Goal: Transaction & Acquisition: Purchase product/service

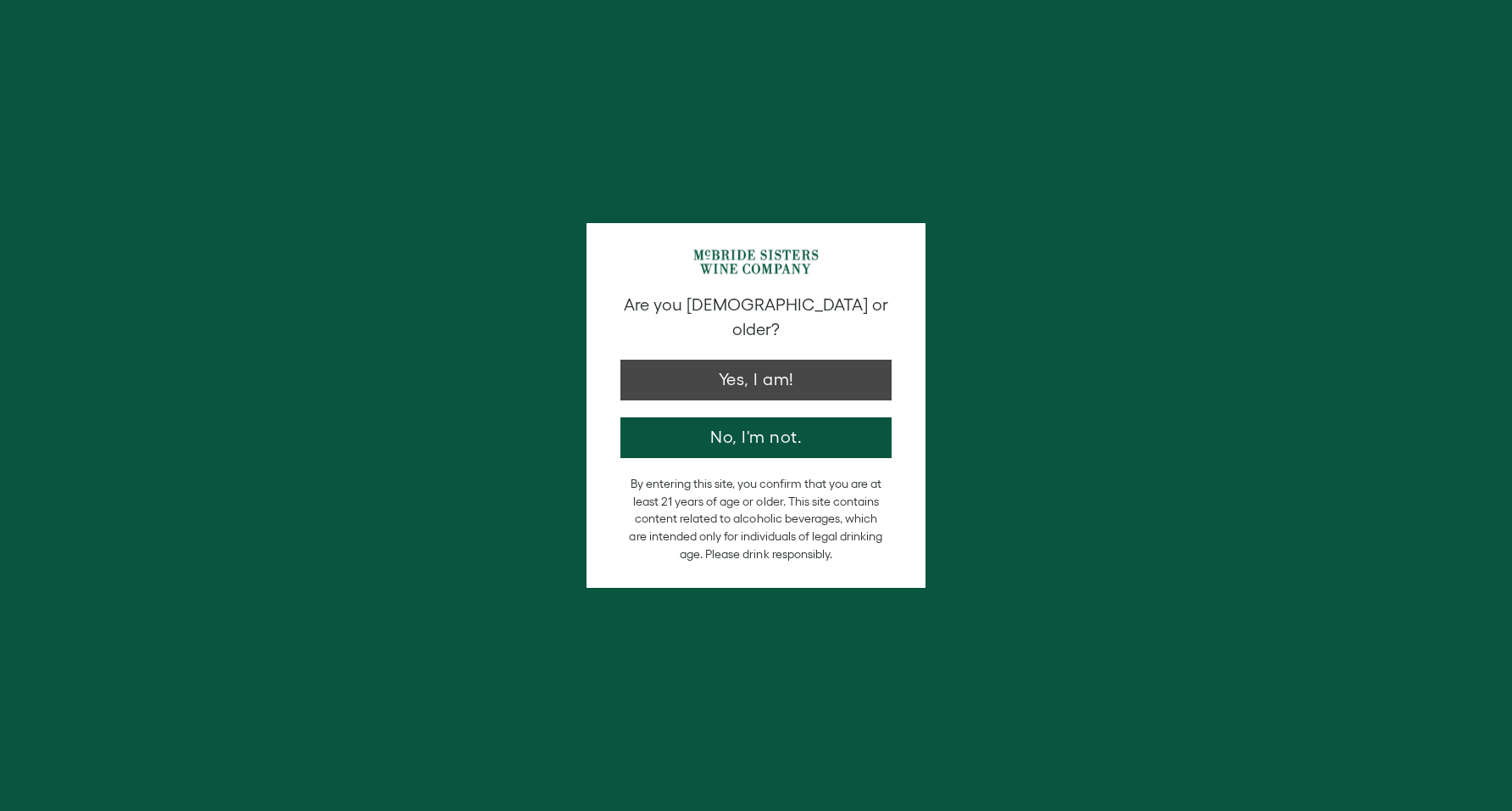
click at [751, 360] on button "Yes, I am!" at bounding box center [756, 380] width 271 height 41
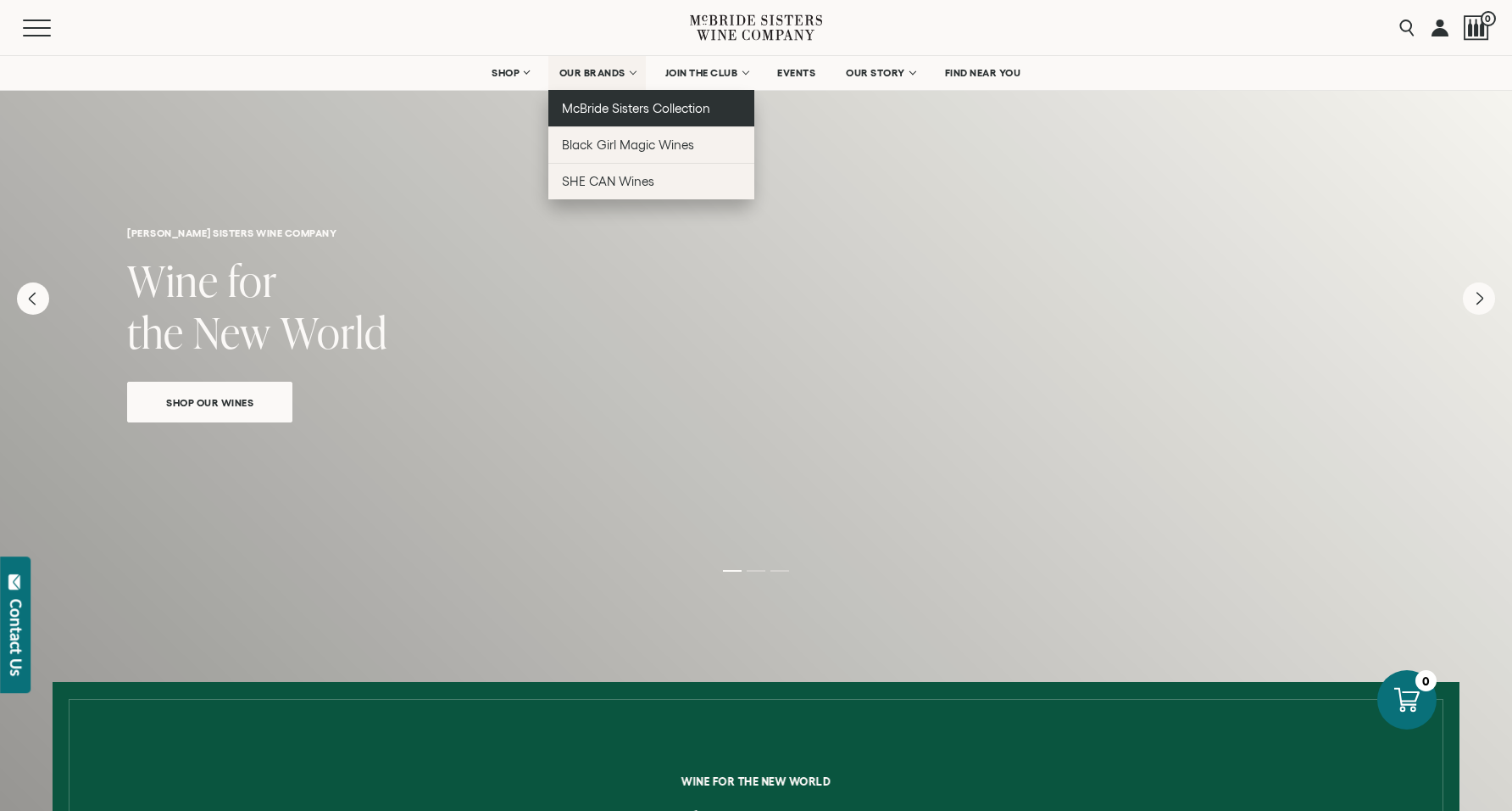
click at [622, 108] on span "McBride Sisters Collection" at bounding box center [636, 108] width 149 height 14
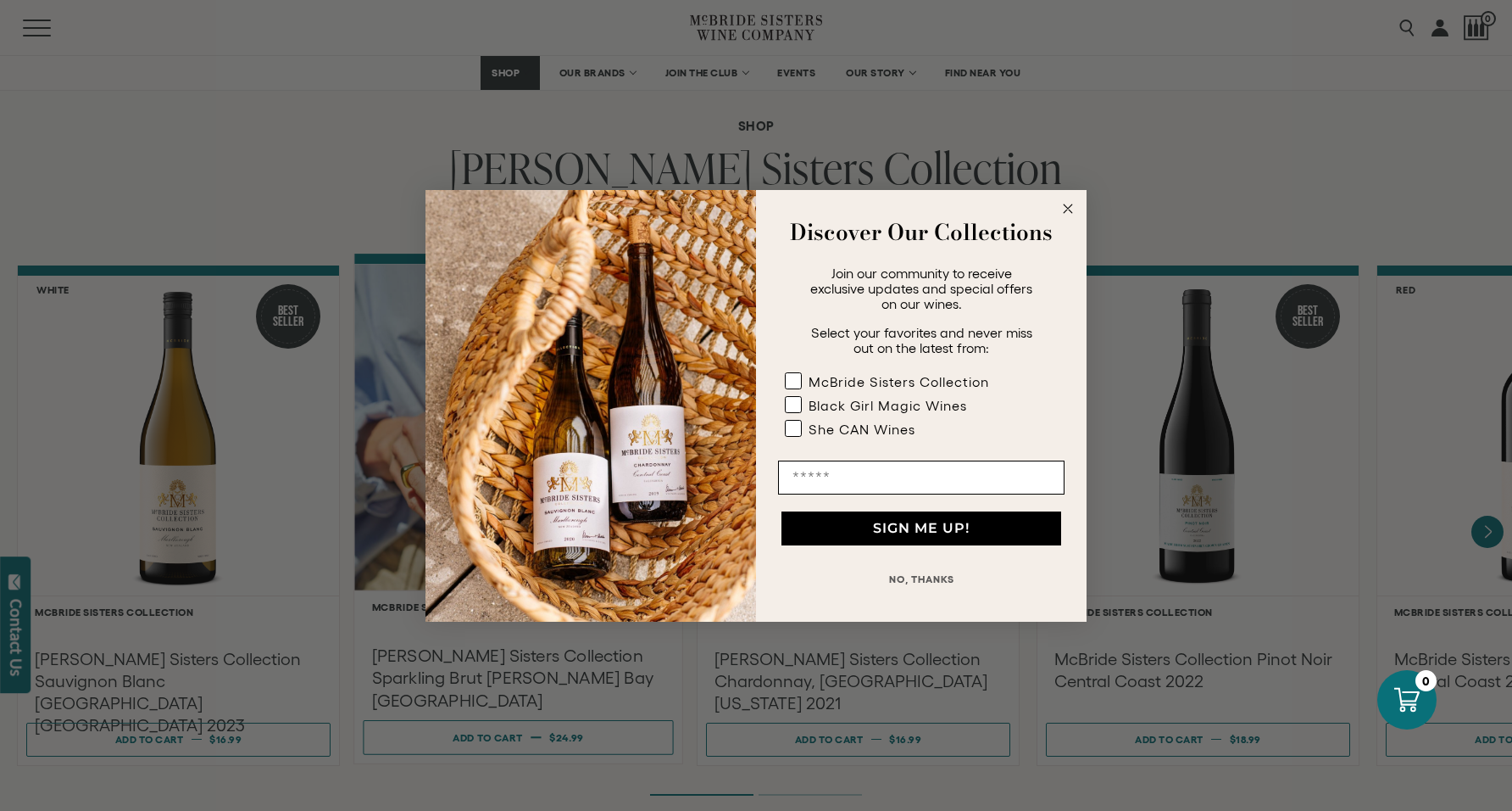
scroll to position [1324, 0]
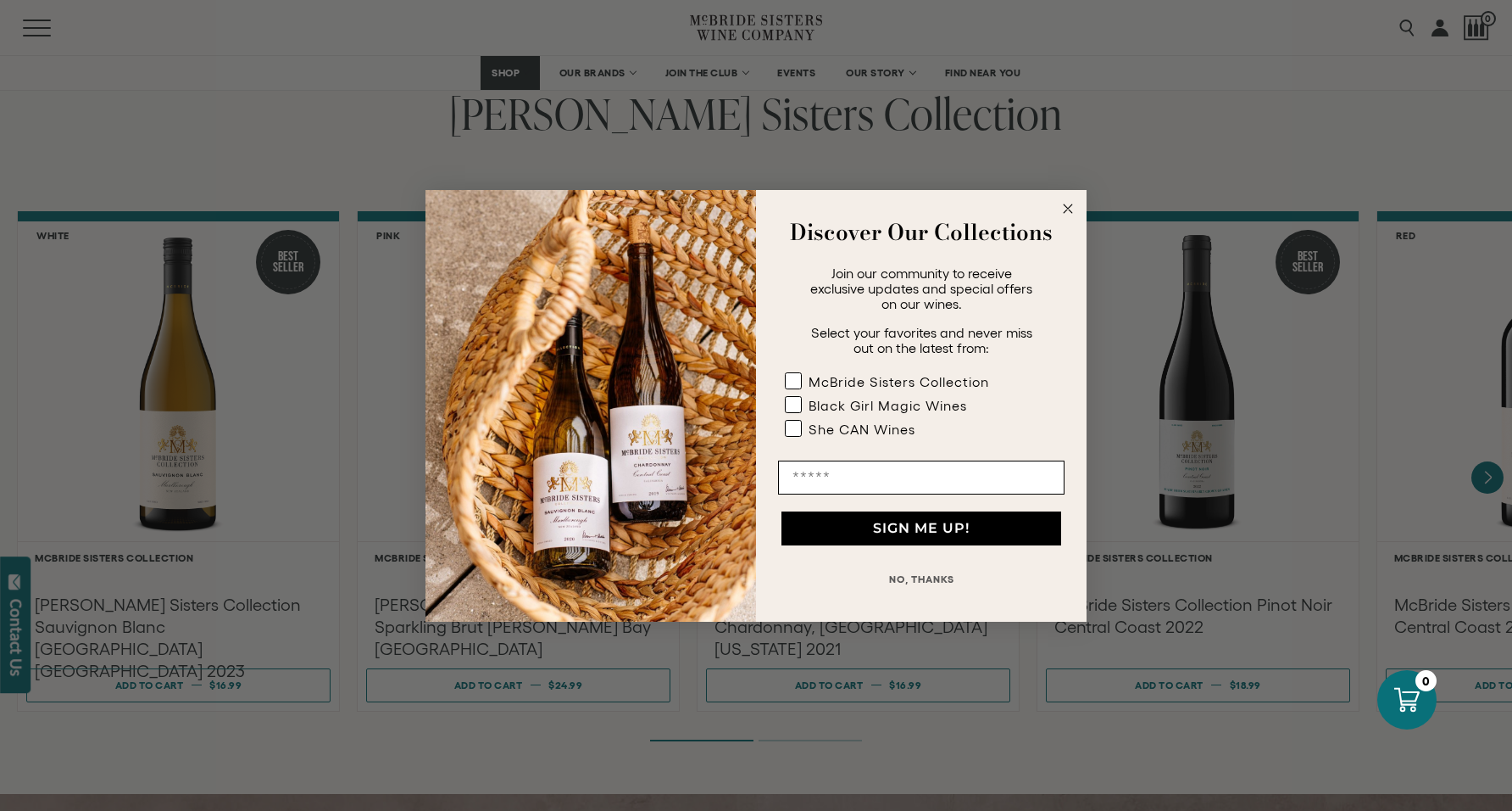
click at [1069, 207] on icon "Close dialog" at bounding box center [1069, 208] width 9 height 9
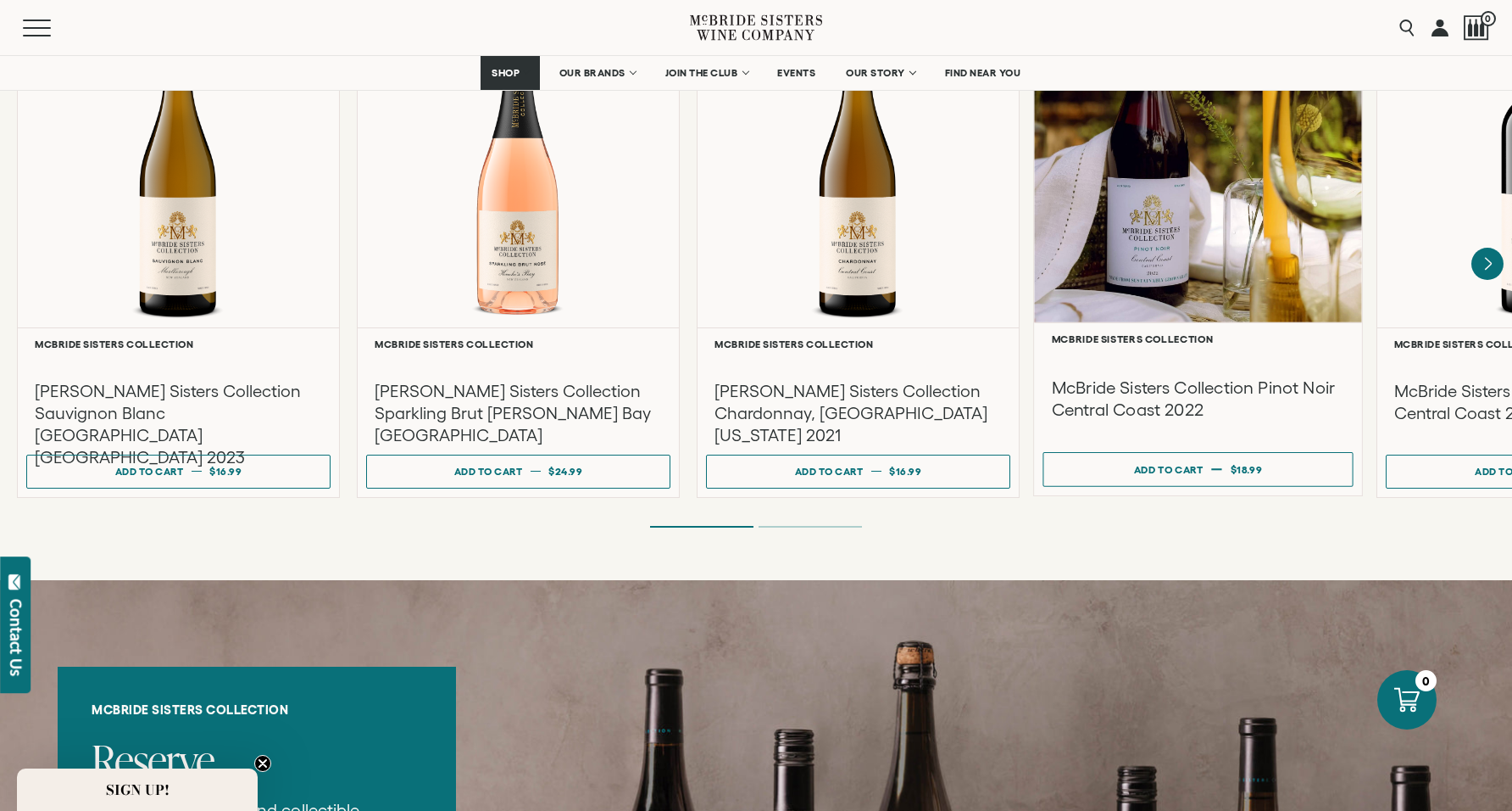
scroll to position [1542, 0]
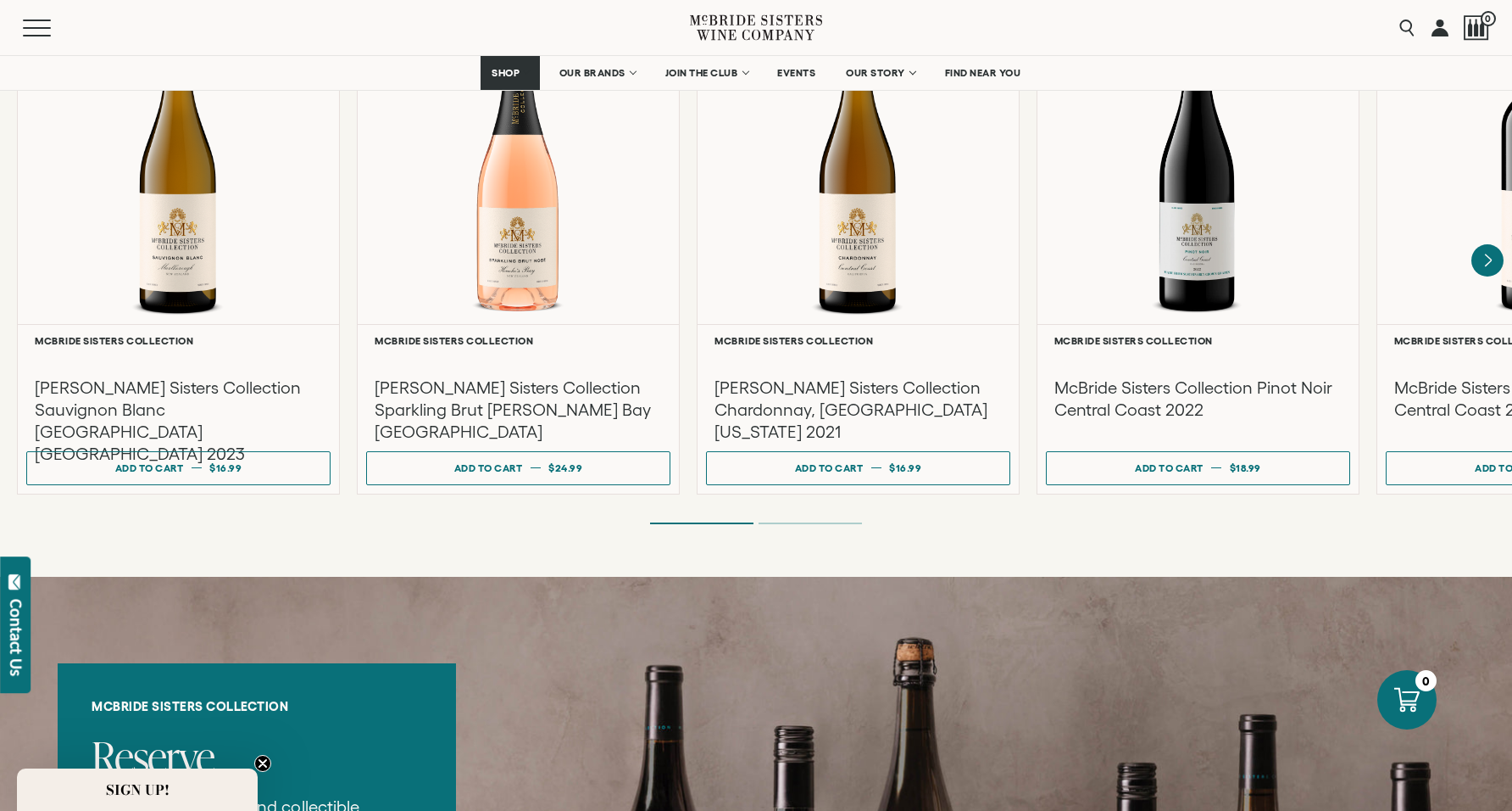
click at [828, 519] on ol at bounding box center [756, 523] width 678 height 7
click at [826, 522] on li "Page dot 2" at bounding box center [810, 523] width 103 height 2
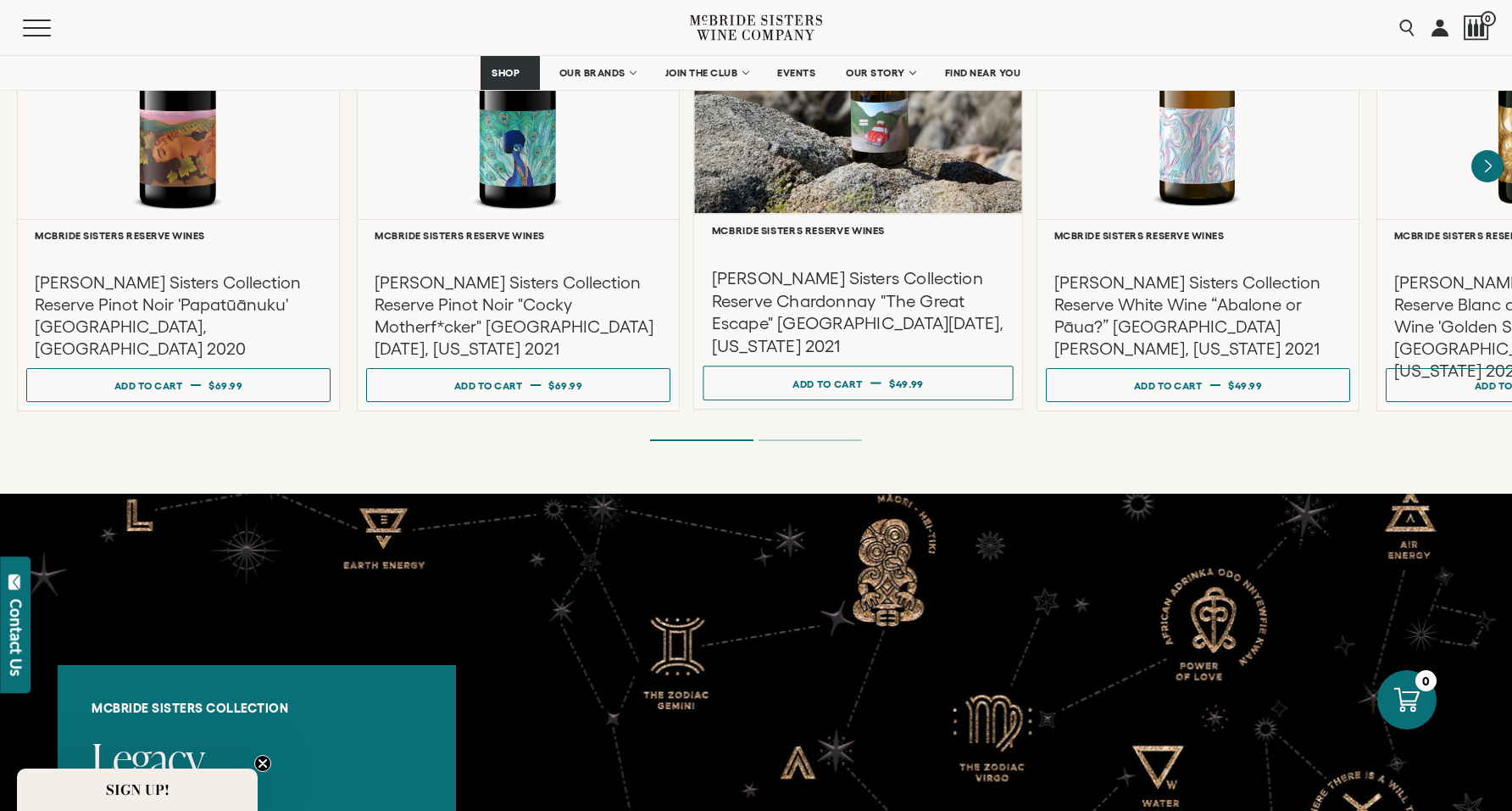
scroll to position [3082, 0]
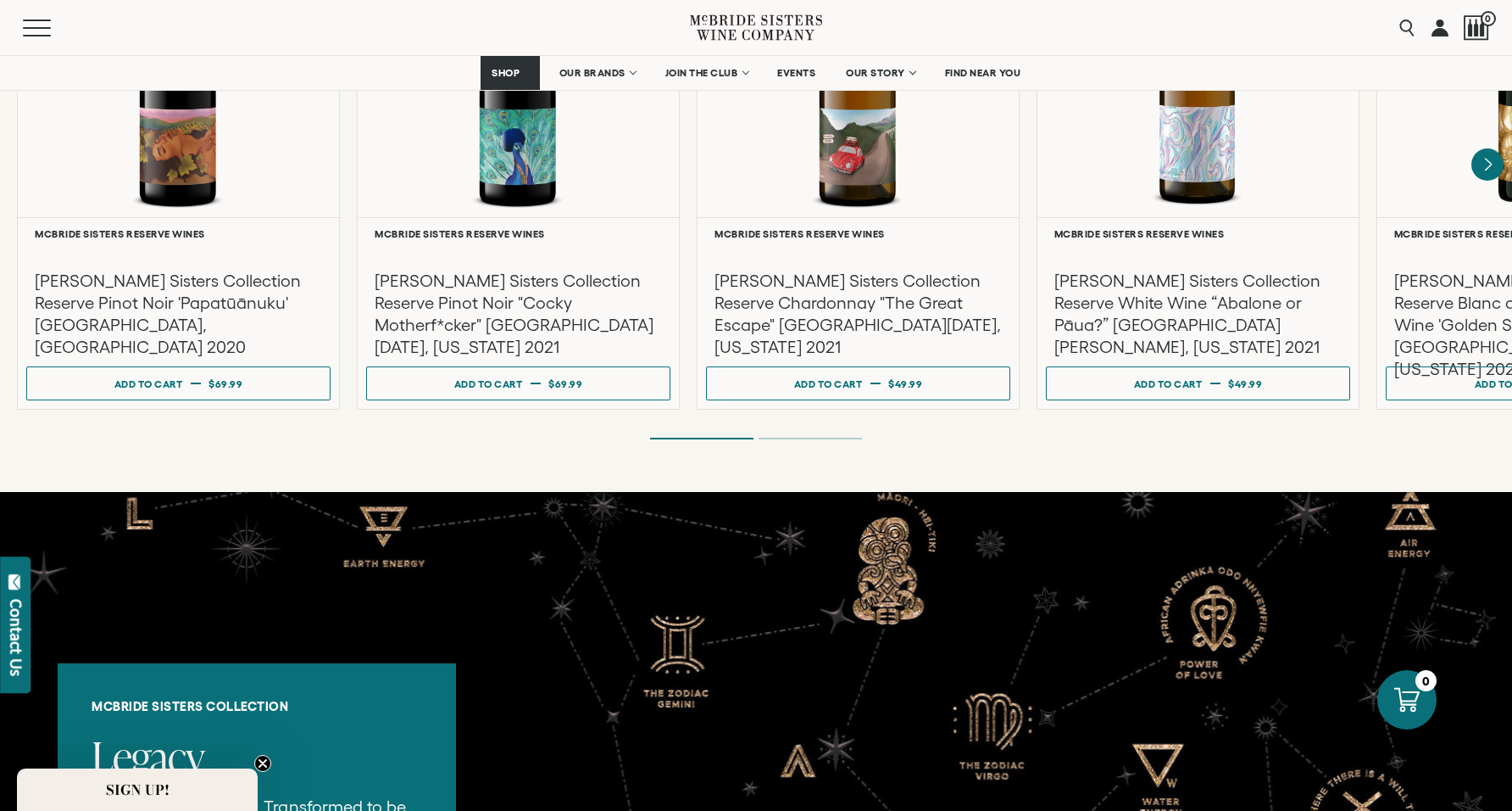
click at [829, 437] on li "Page dot 2" at bounding box center [810, 438] width 103 height 2
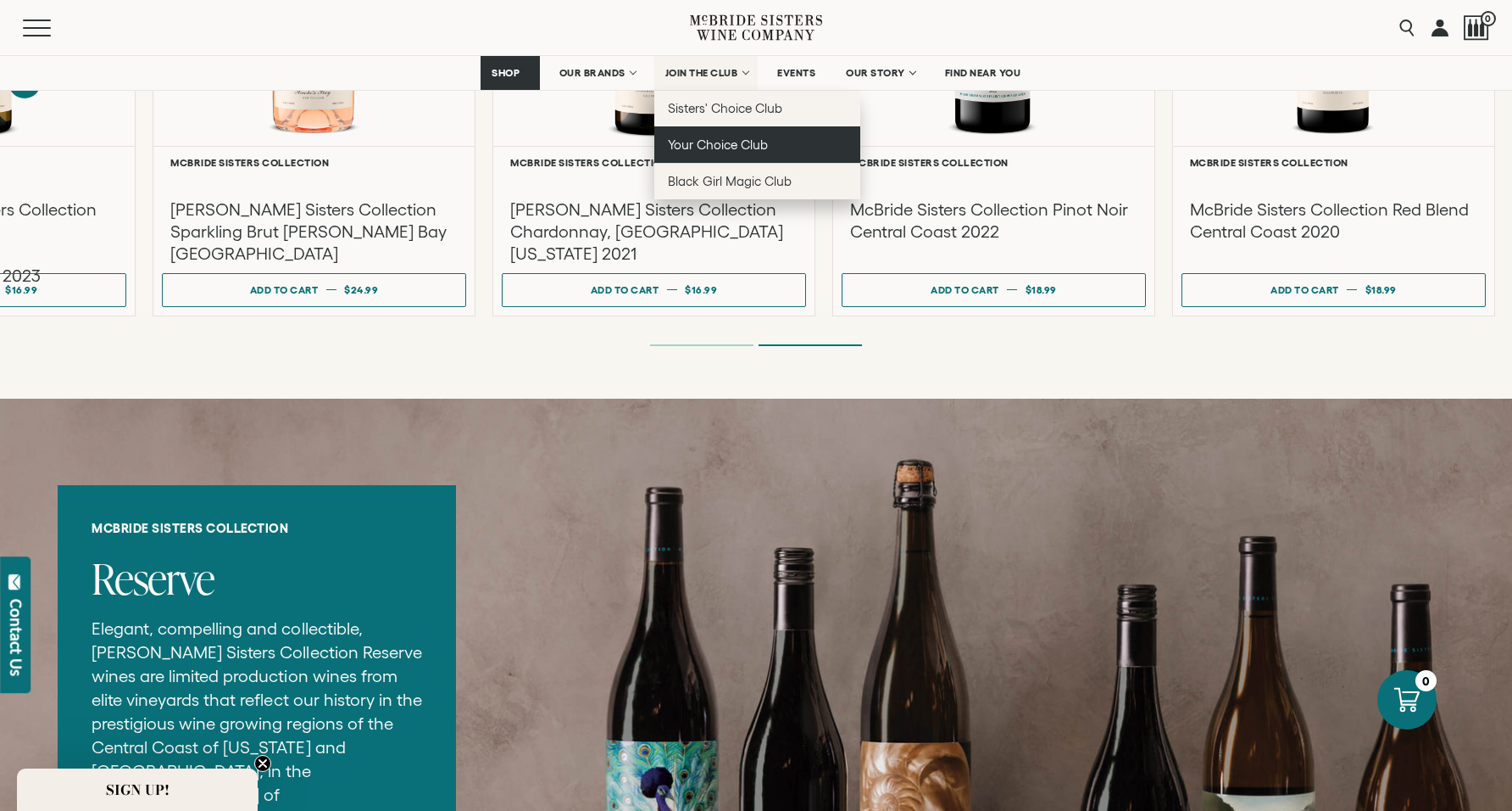
scroll to position [1687, 0]
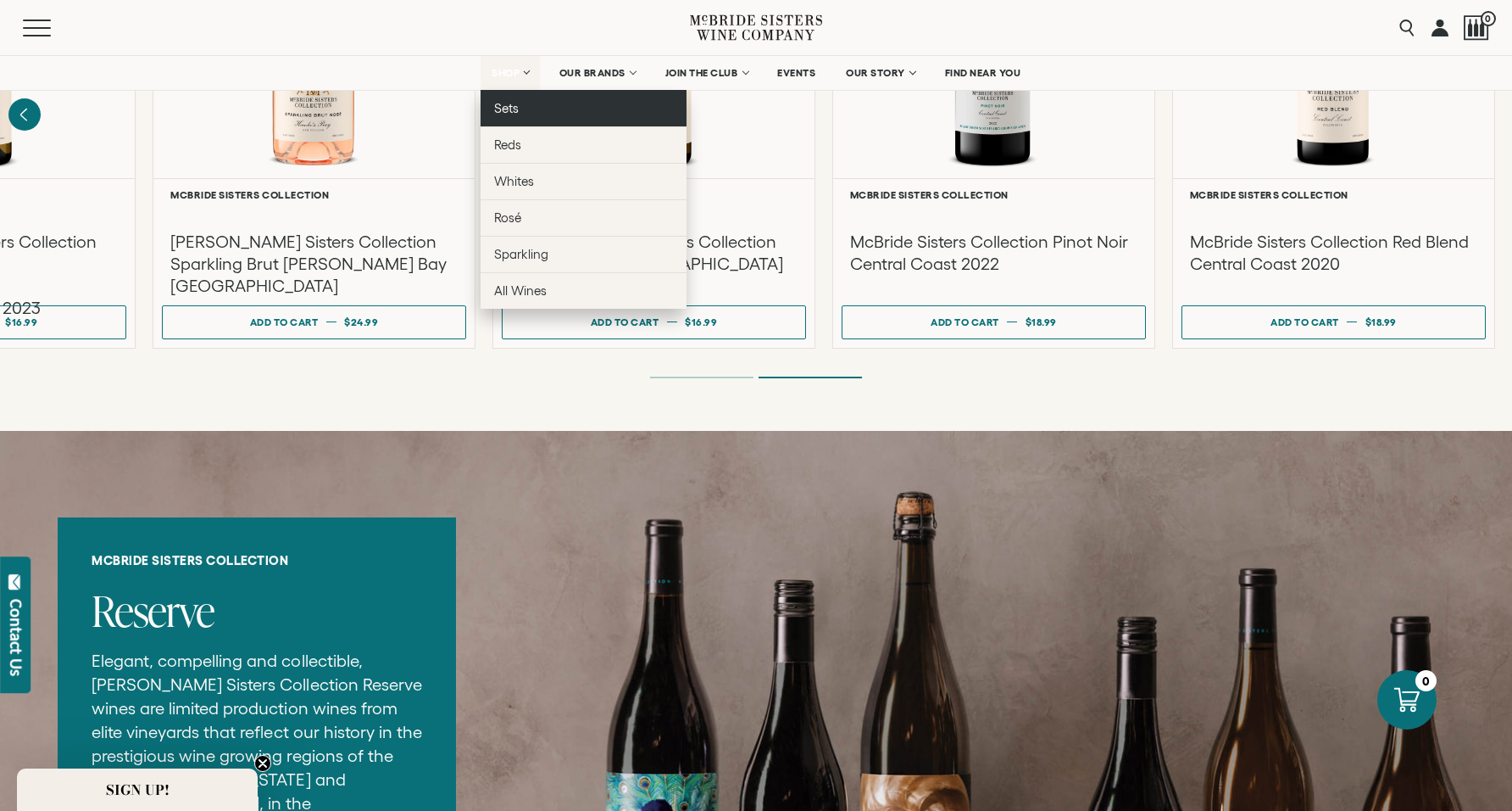
drag, startPoint x: 513, startPoint y: 73, endPoint x: 505, endPoint y: 110, distance: 37.9
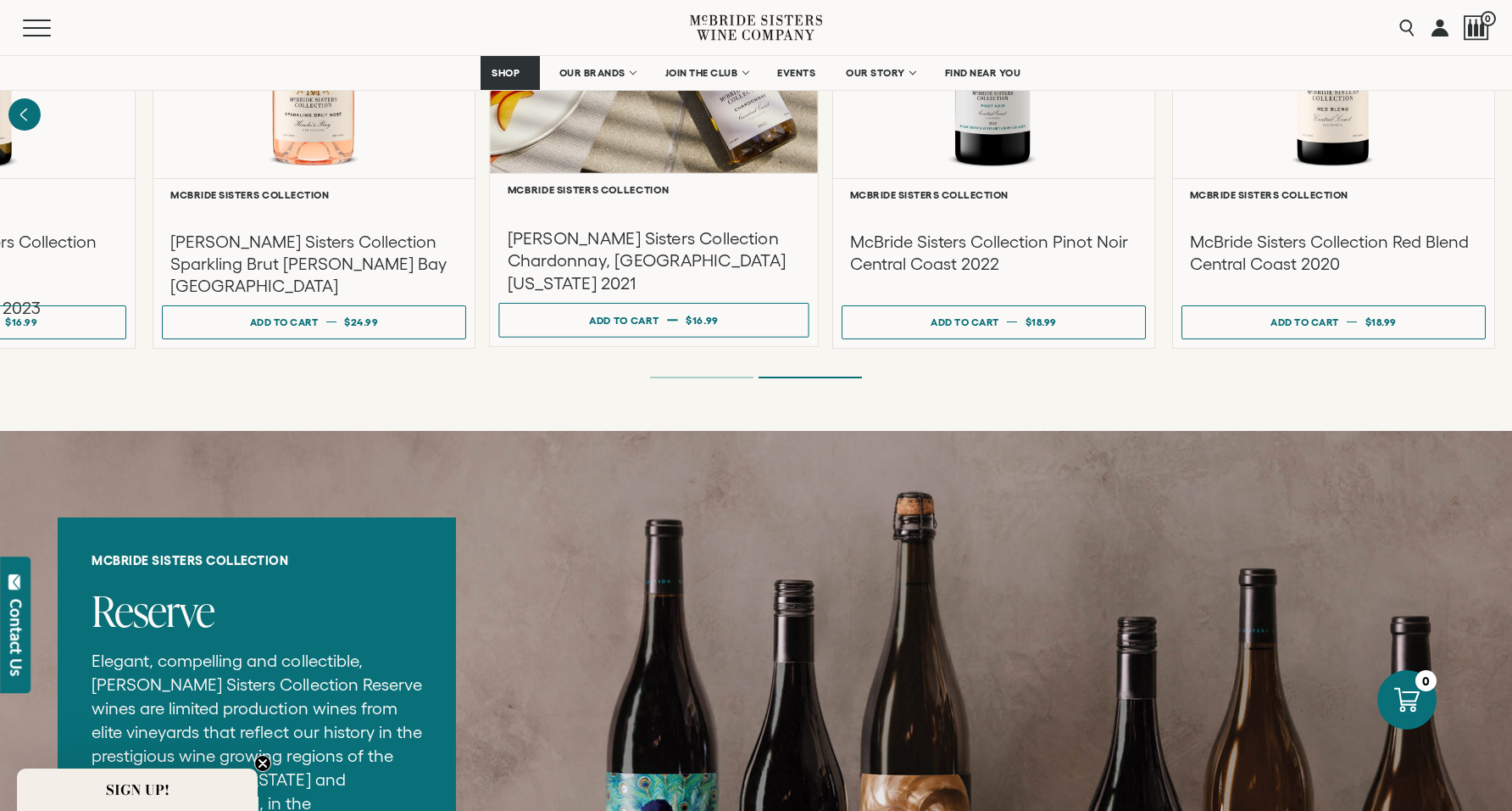
click at [507, 256] on div "[PERSON_NAME] Sisters Collection Chardonnay, [GEOGRAPHIC_DATA][US_STATE] 2021" at bounding box center [653, 244] width 310 height 98
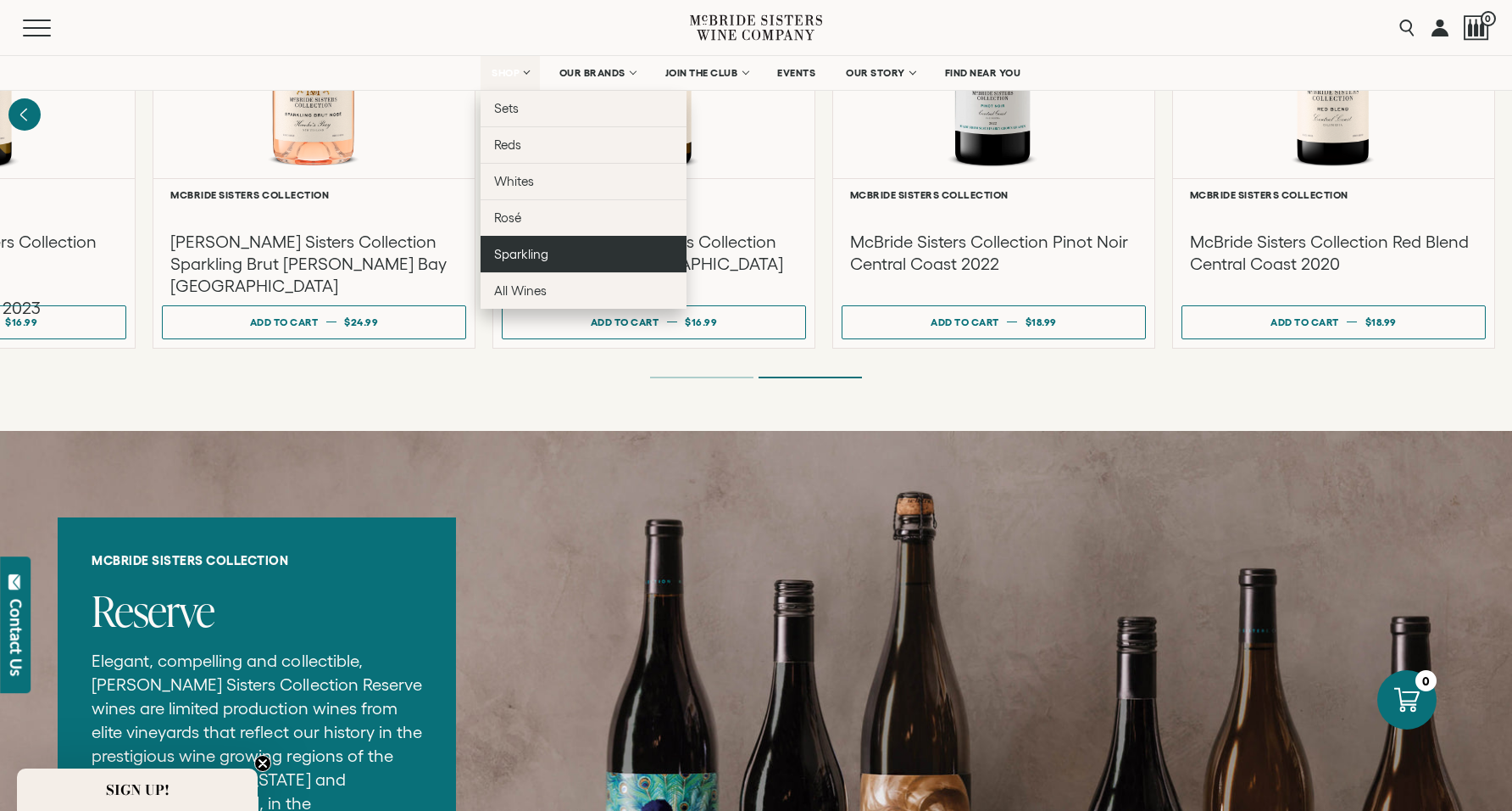
click at [518, 254] on span "Sparkling" at bounding box center [521, 254] width 54 height 14
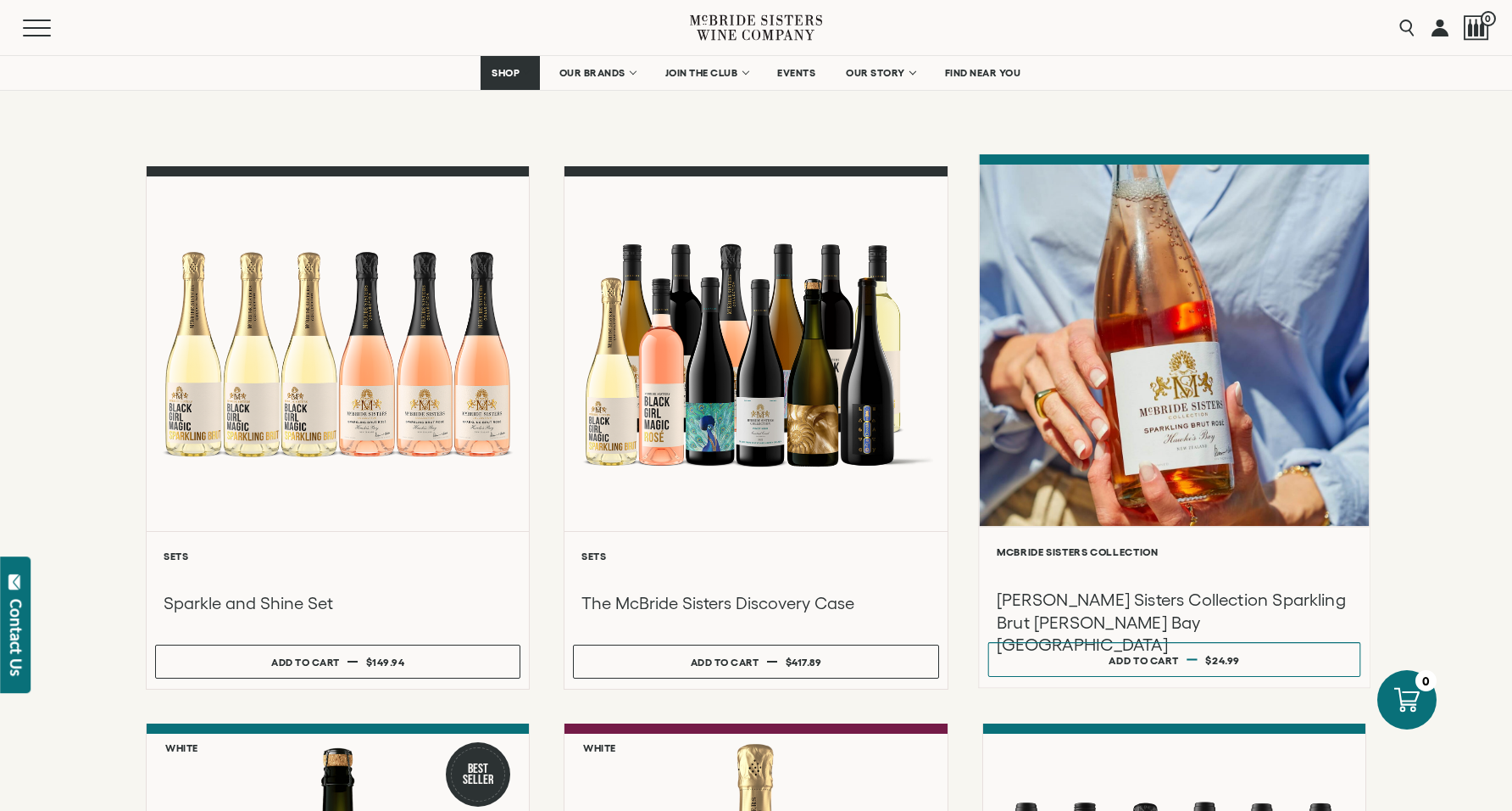
scroll to position [133, 0]
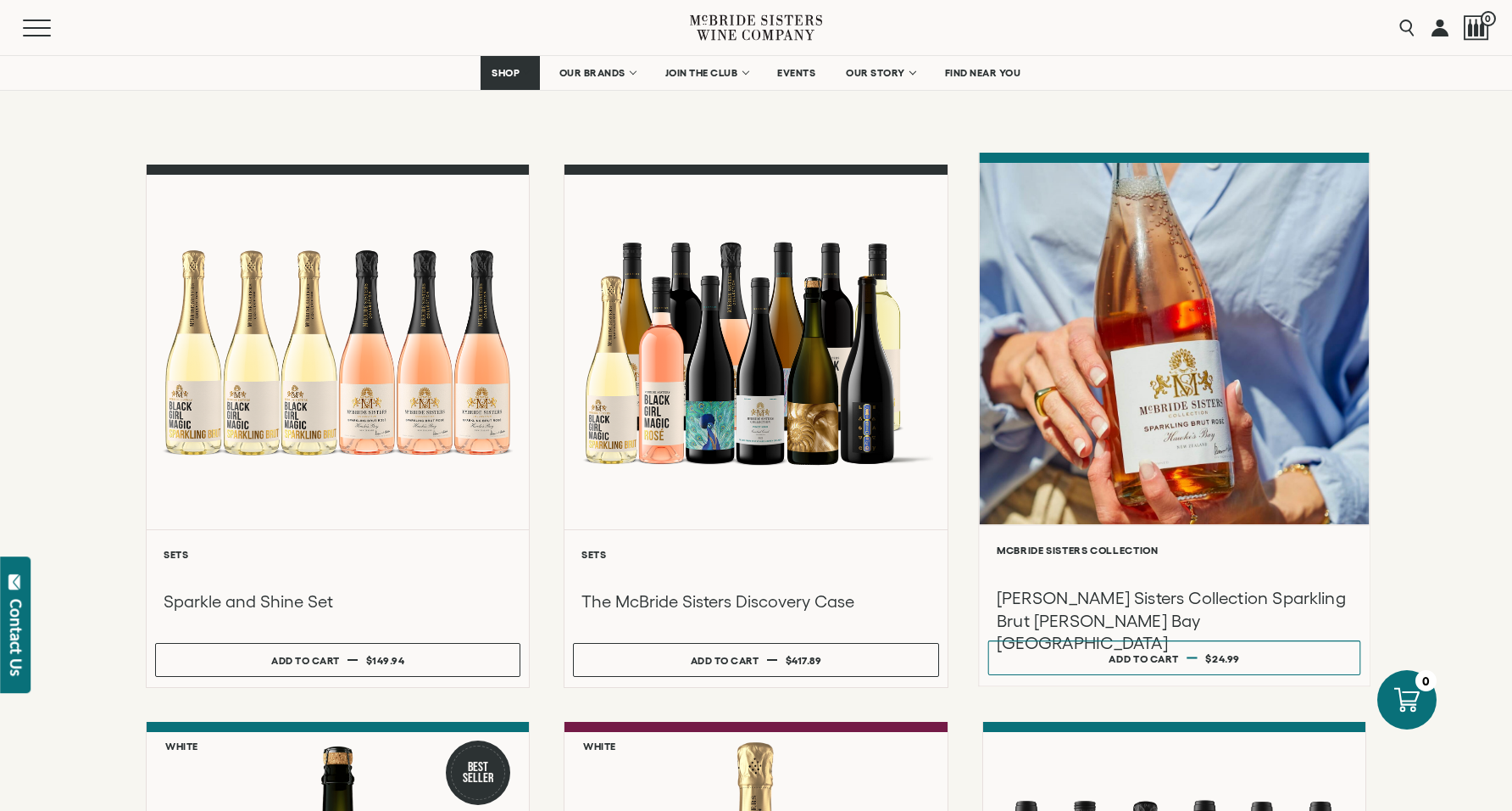
drag, startPoint x: 1198, startPoint y: 666, endPoint x: 1202, endPoint y: 621, distance: 45.2
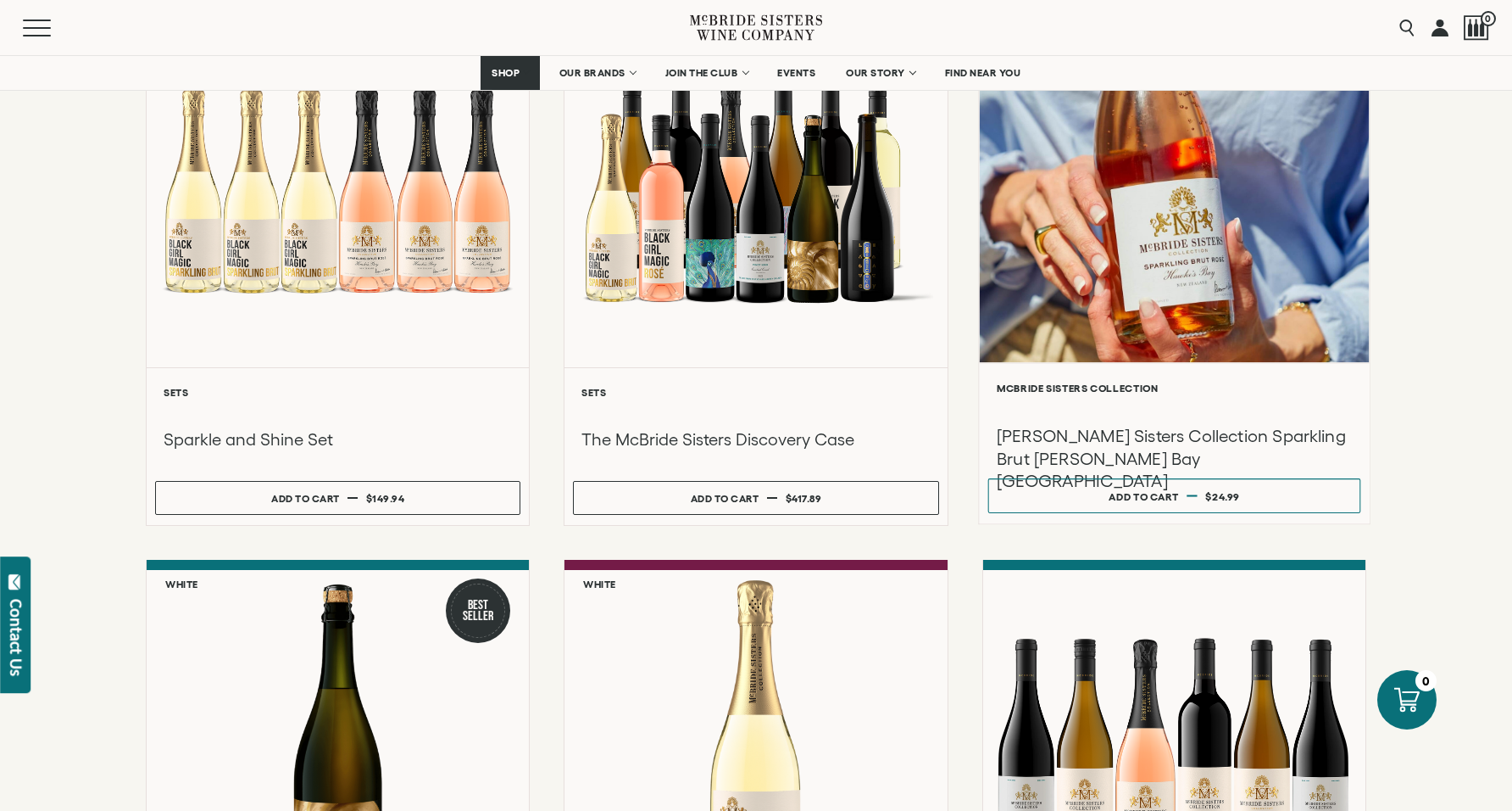
scroll to position [201, 0]
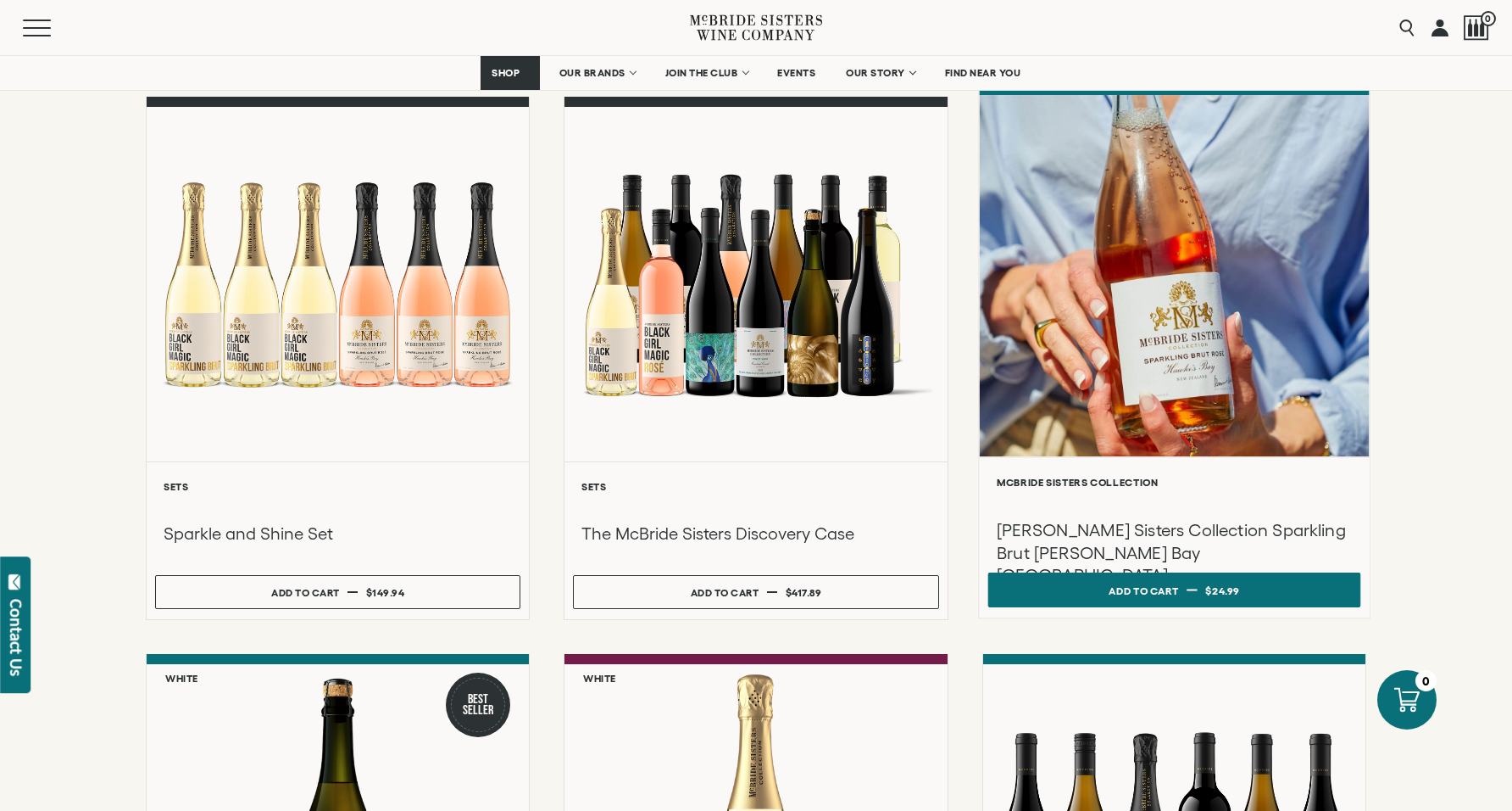
click at [1194, 599] on button "Add to cart Regular price $24.99 Regular price Sale price $24.99 Unit price / p…" at bounding box center [1174, 589] width 373 height 34
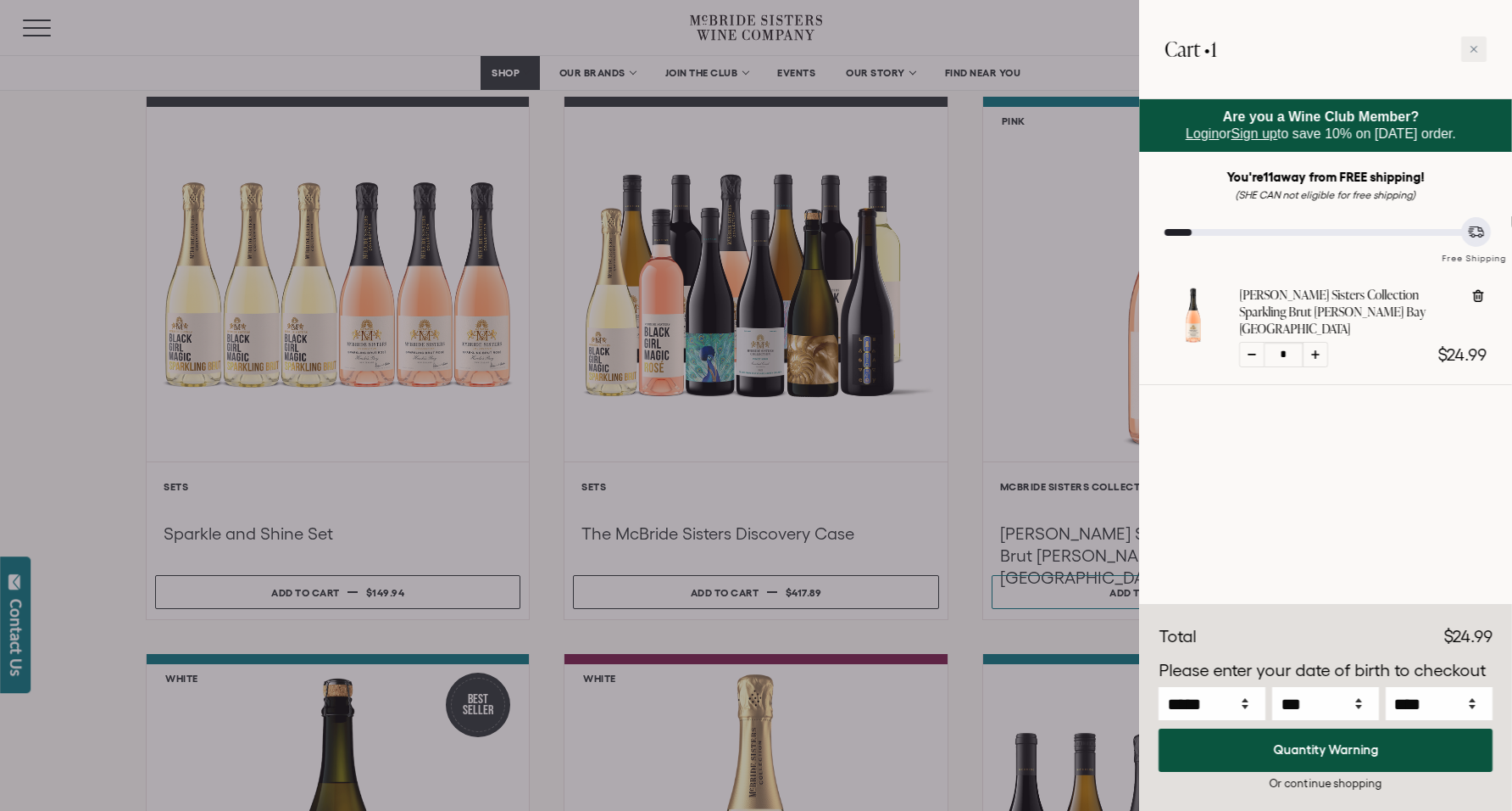
click at [1058, 449] on div at bounding box center [756, 406] width 1512 height 811
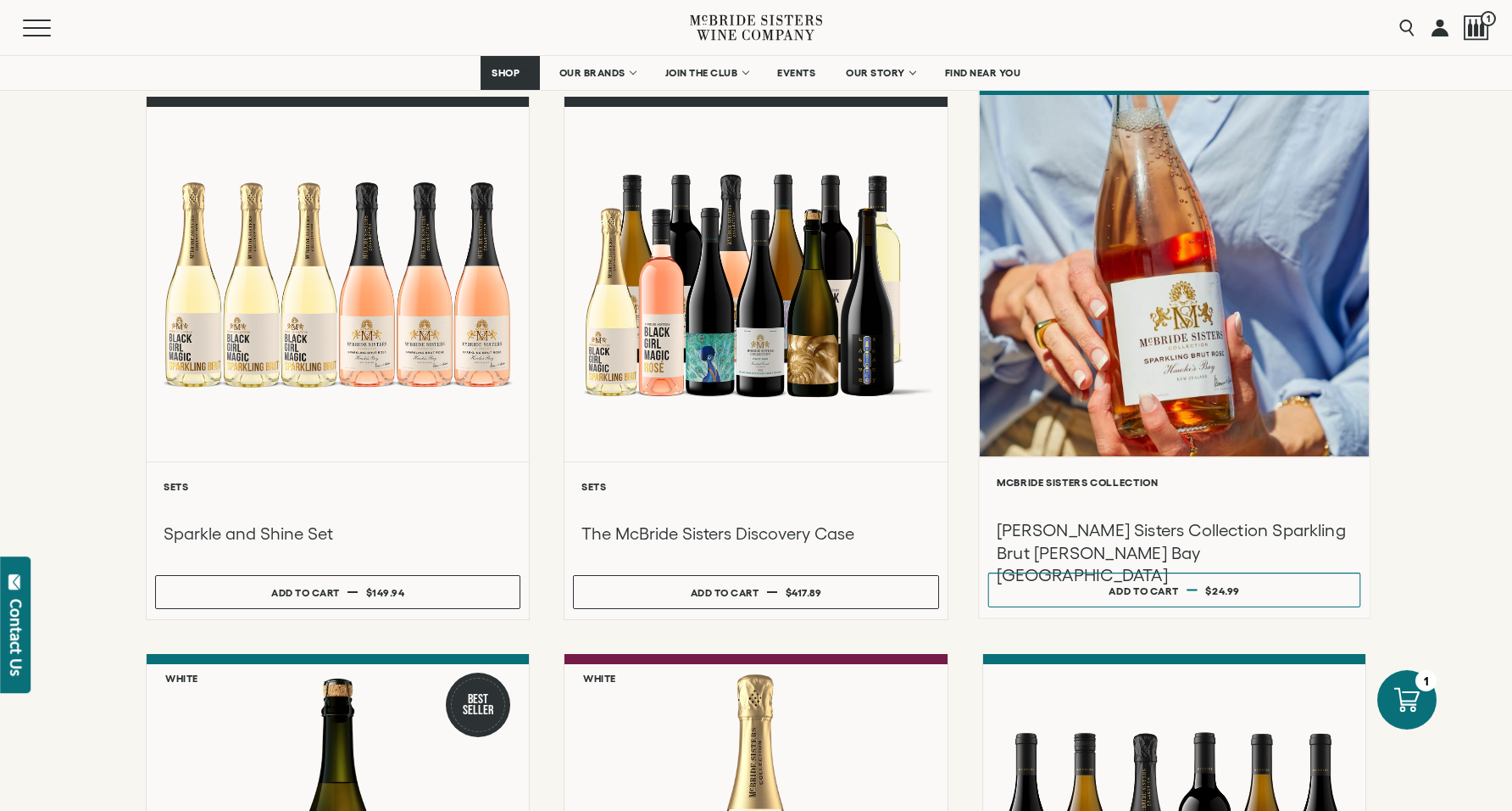
click at [1161, 352] on div at bounding box center [1175, 275] width 390 height 361
